Goal: Information Seeking & Learning: Find contact information

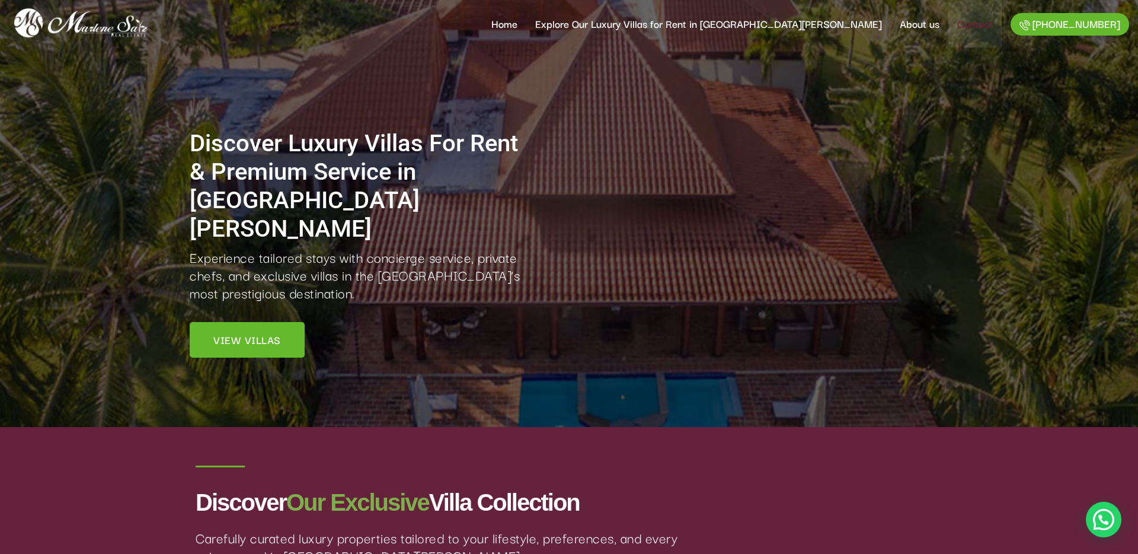
click at [967, 27] on link "Contact" at bounding box center [974, 23] width 53 height 47
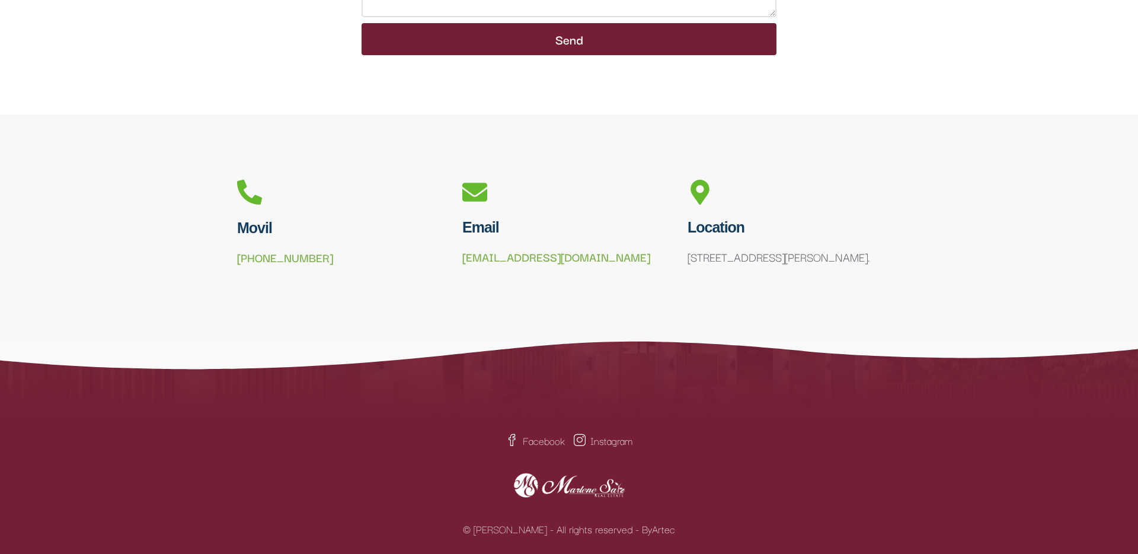
scroll to position [660, 0]
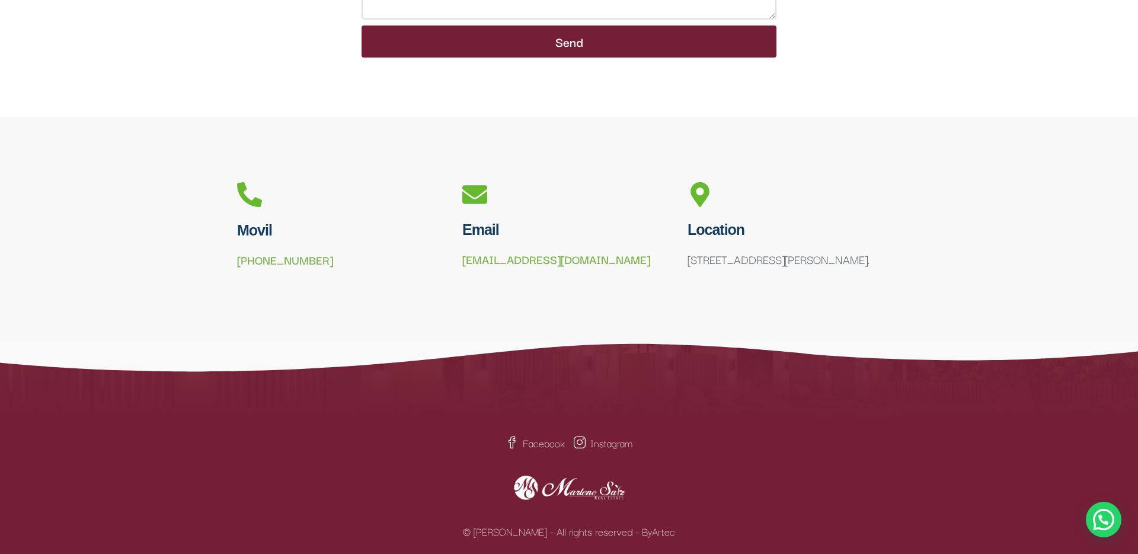
drag, startPoint x: 336, startPoint y: 262, endPoint x: 237, endPoint y: 262, distance: 99.0
click at [237, 262] on div "[PHONE_NUMBER]" at bounding box center [343, 260] width 213 height 18
copy link "[PHONE_NUMBER]"
drag, startPoint x: 597, startPoint y: 265, endPoint x: 457, endPoint y: 263, distance: 139.9
click at [457, 263] on div "Email [EMAIL_ADDRESS][DOMAIN_NAME]" at bounding box center [568, 229] width 225 height 107
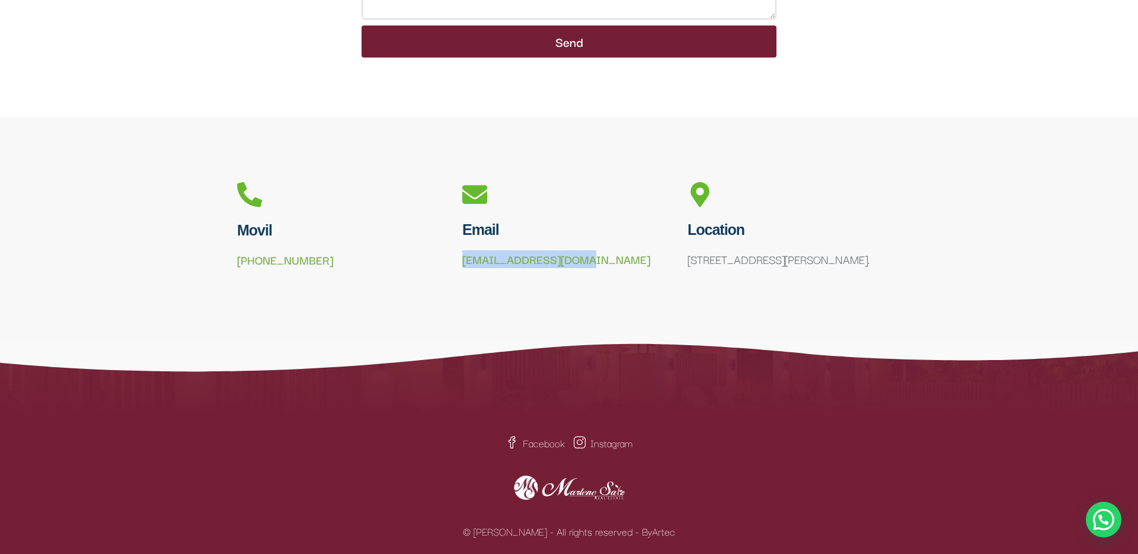
copy link "[EMAIL_ADDRESS][DOMAIN_NAME]"
